Goal: Task Accomplishment & Management: Manage account settings

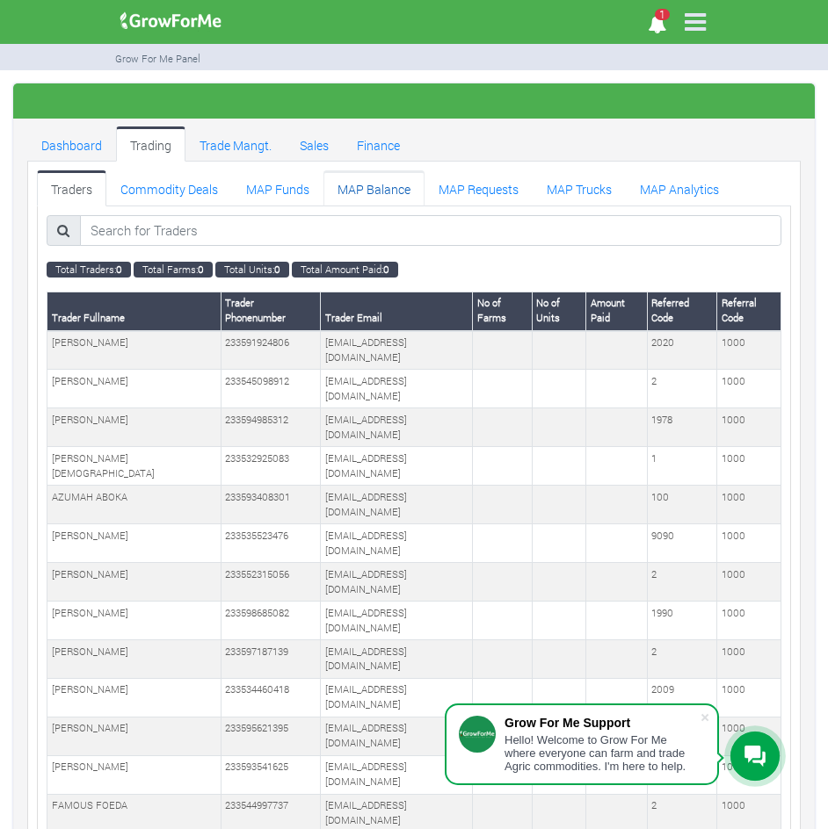
click at [358, 179] on link "MAP Balance" at bounding box center [373, 187] width 101 height 35
